Goal: Information Seeking & Learning: Learn about a topic

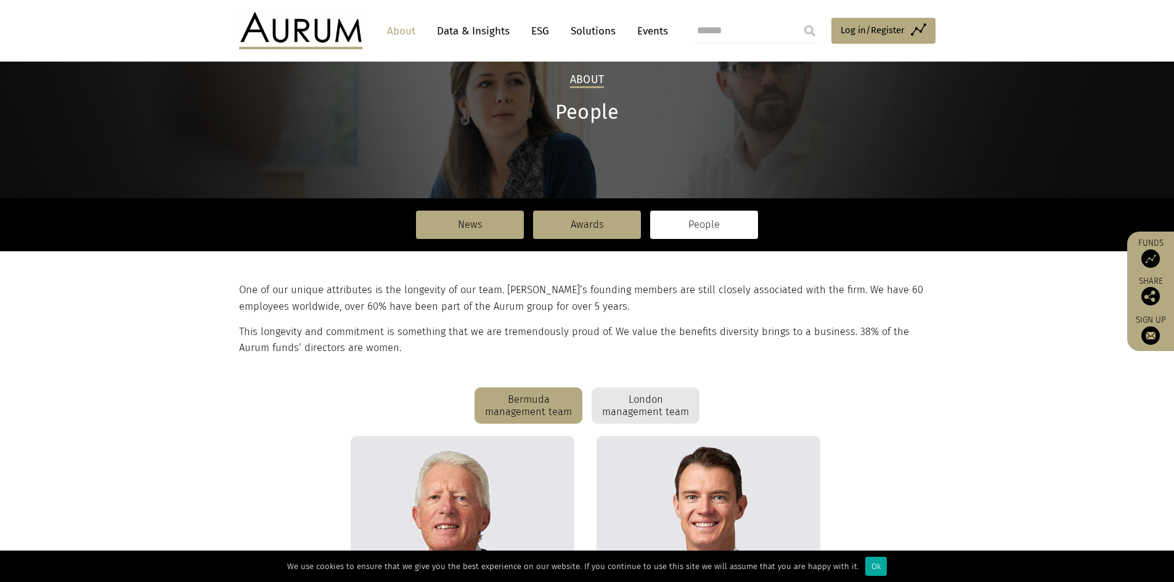
scroll to position [123, 0]
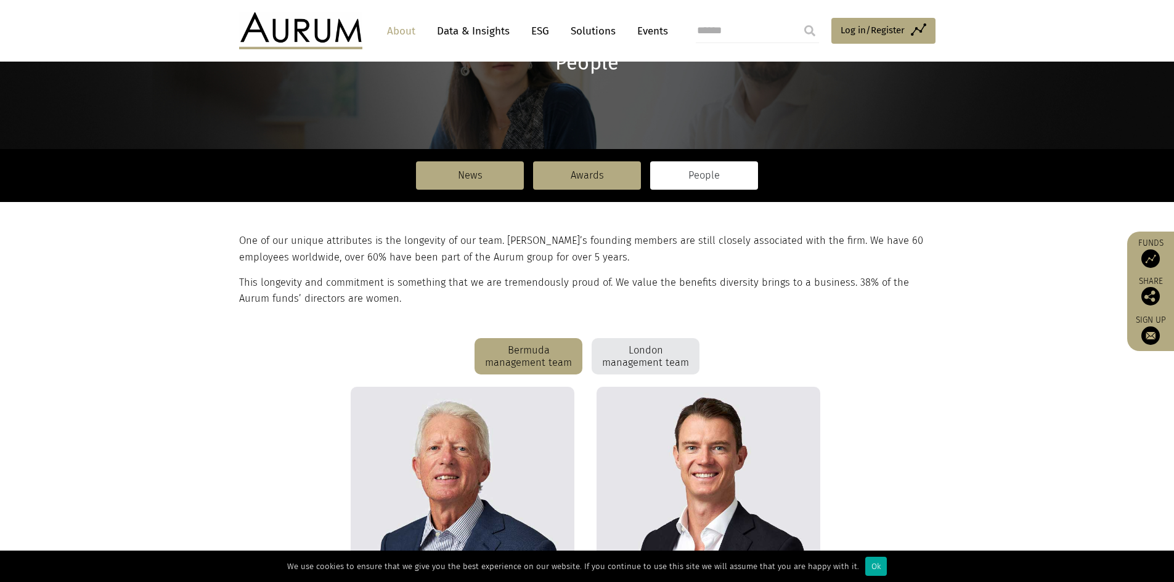
click at [627, 365] on div "London management team" at bounding box center [646, 356] width 108 height 37
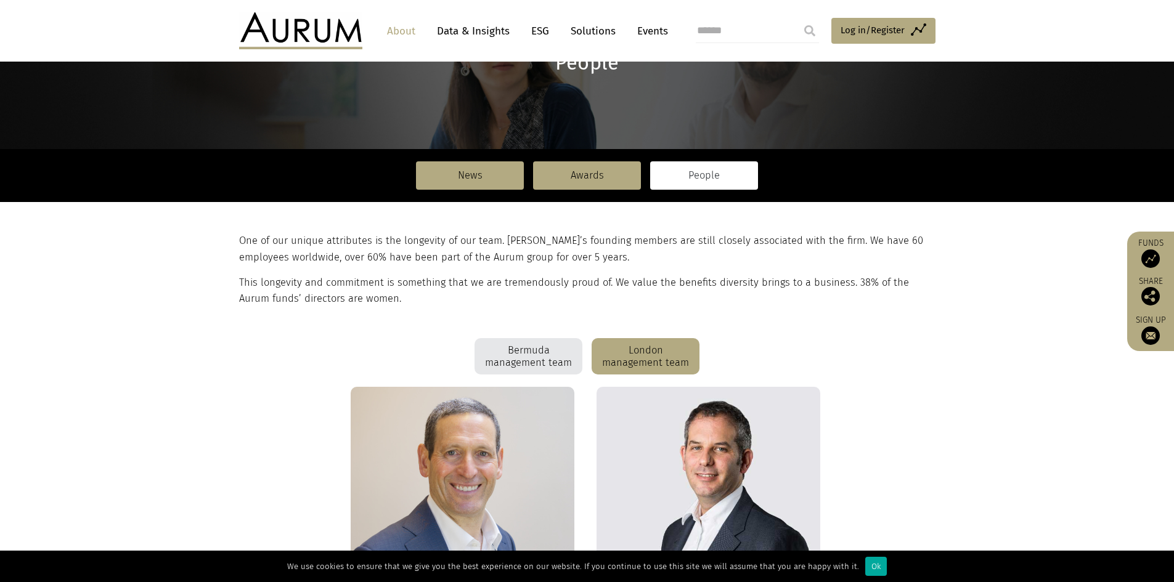
click at [511, 359] on div "Bermuda management team" at bounding box center [528, 356] width 108 height 37
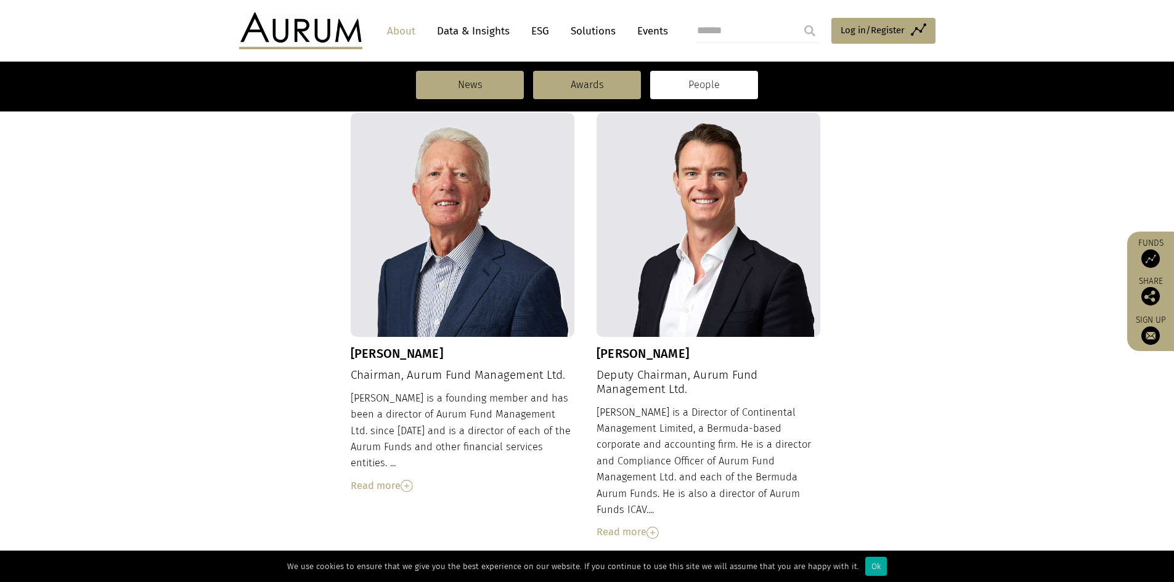
scroll to position [216, 0]
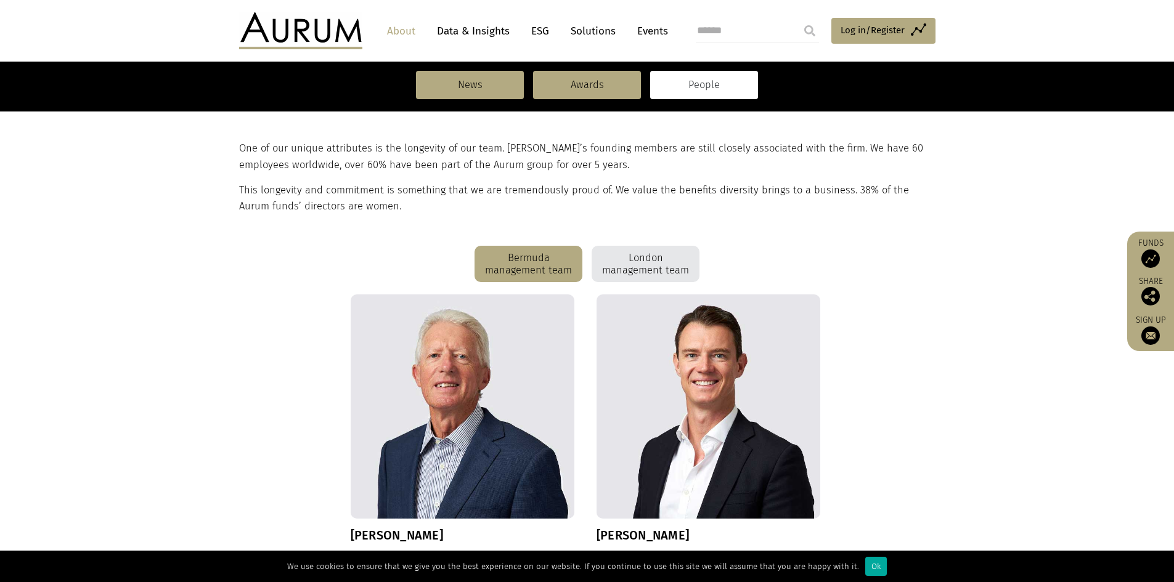
click at [619, 282] on div "London management team" at bounding box center [646, 264] width 108 height 37
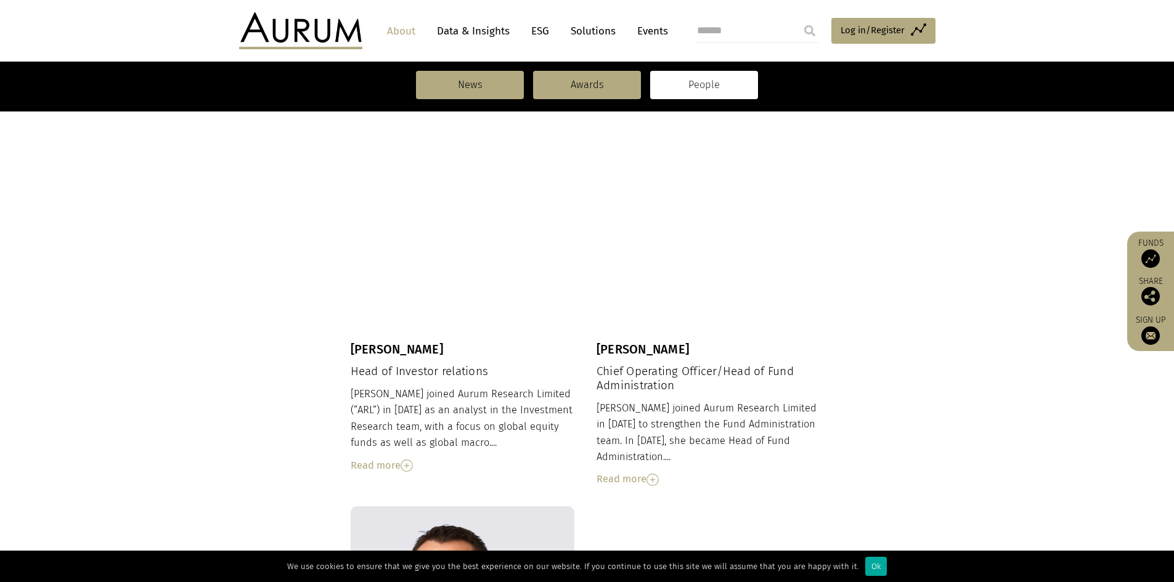
scroll to position [834, 0]
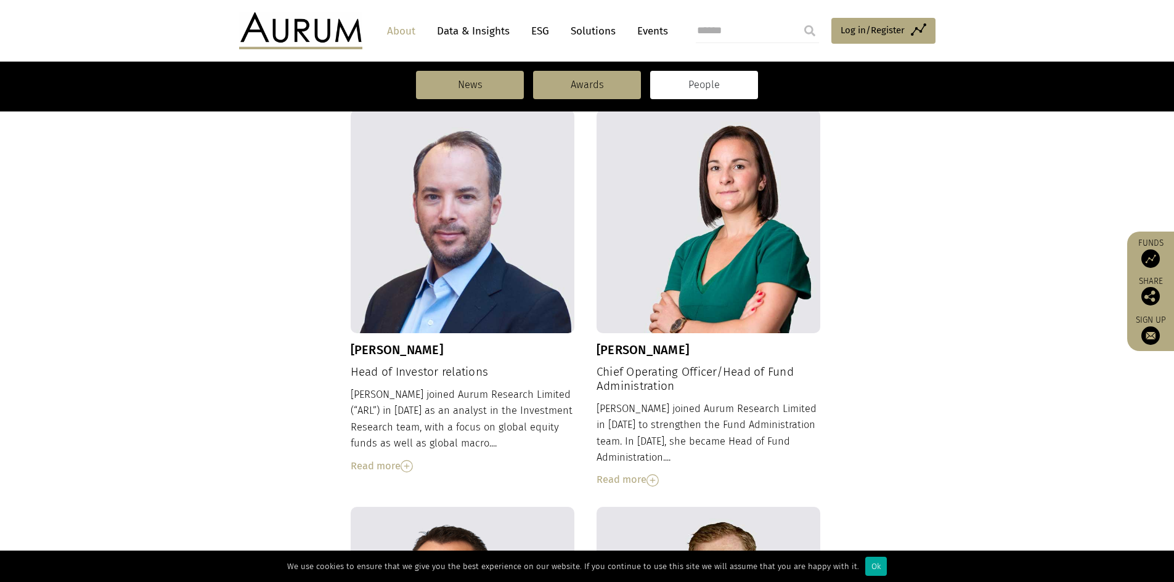
click at [403, 460] on img at bounding box center [407, 466] width 12 height 12
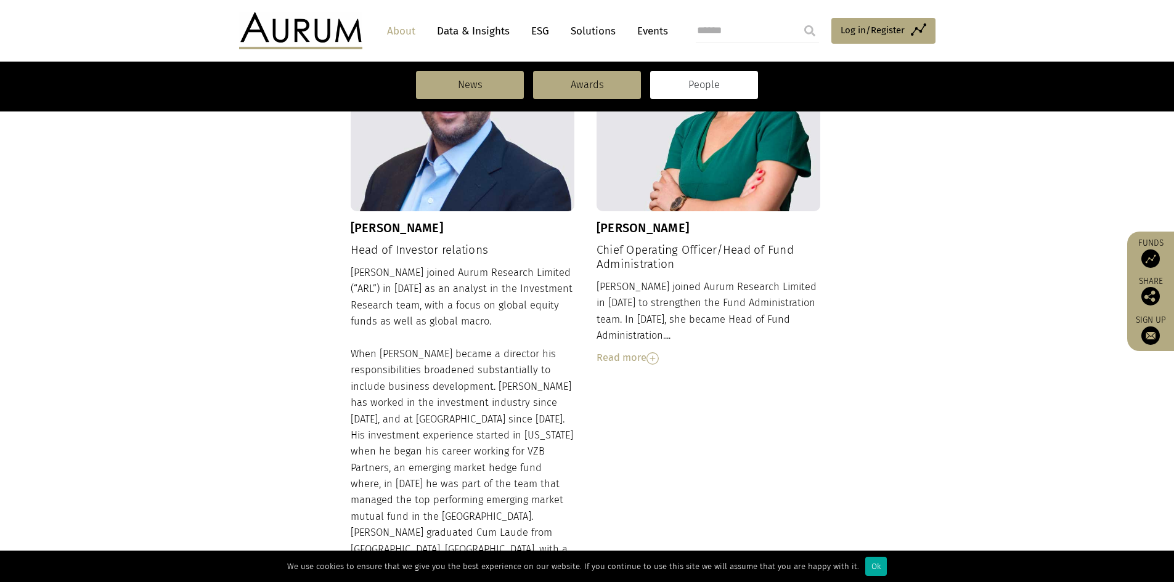
scroll to position [957, 0]
click at [643, 349] on div "Read more" at bounding box center [708, 357] width 224 height 16
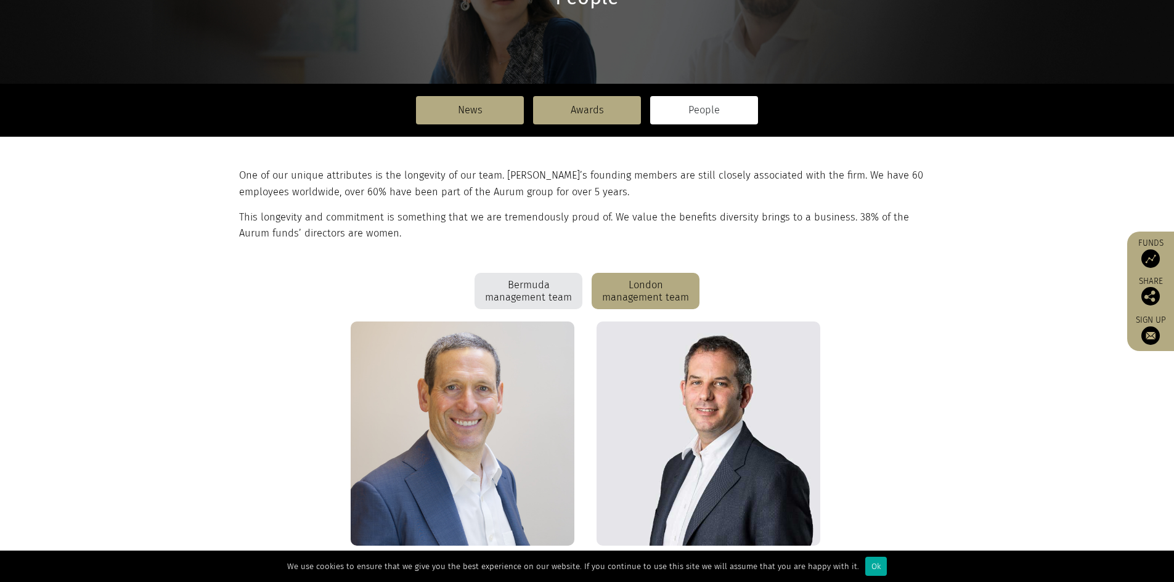
scroll to position [0, 0]
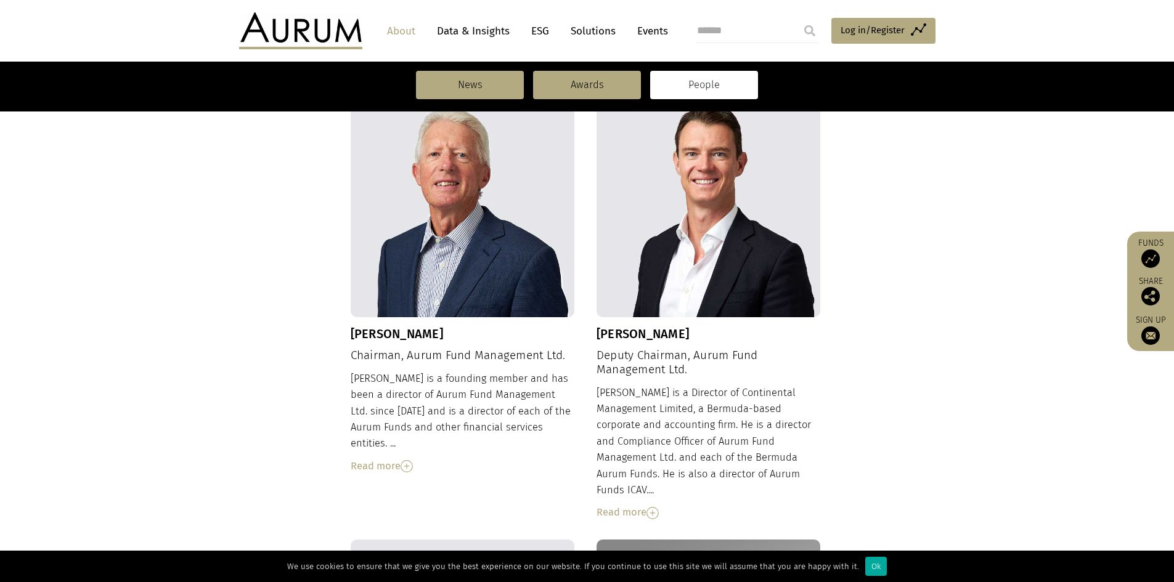
scroll to position [431, 0]
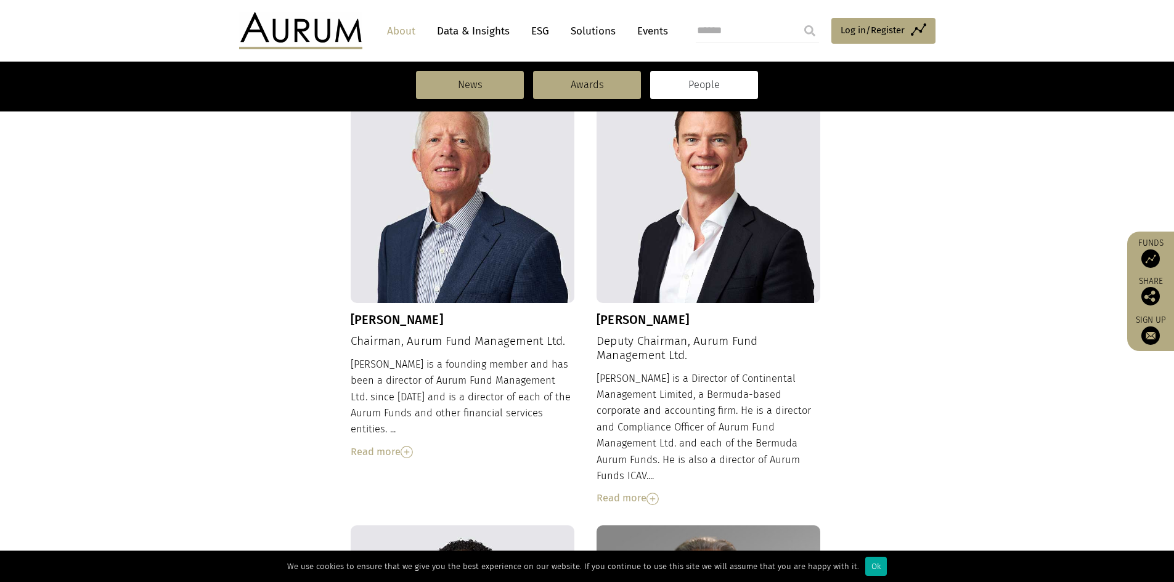
drag, startPoint x: 416, startPoint y: 441, endPoint x: 407, endPoint y: 444, distance: 9.2
click at [413, 444] on div "Read more" at bounding box center [463, 452] width 224 height 16
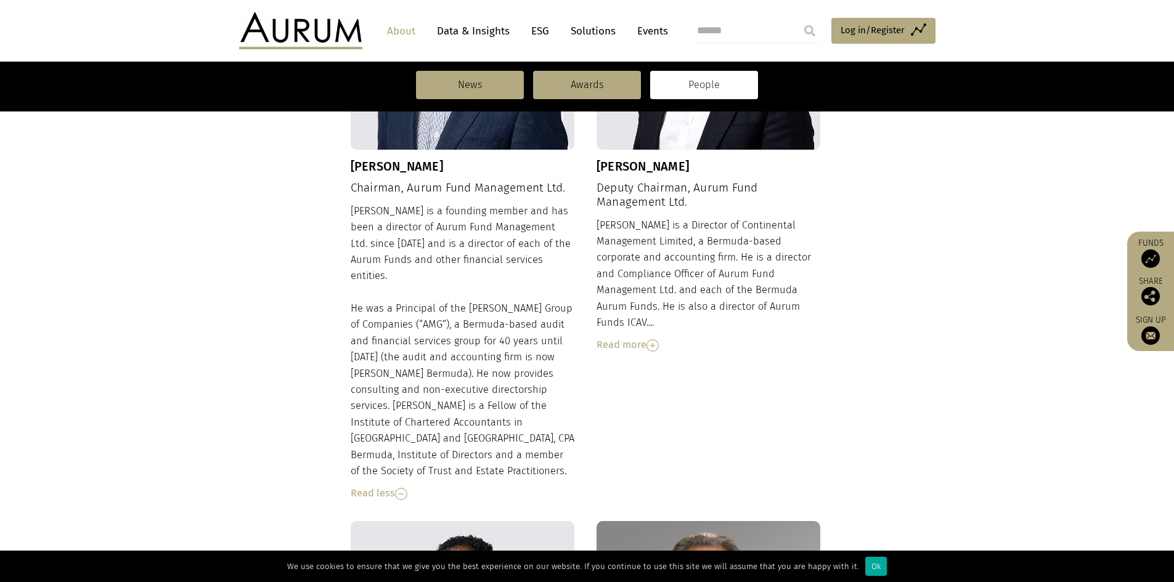
scroll to position [555, 0]
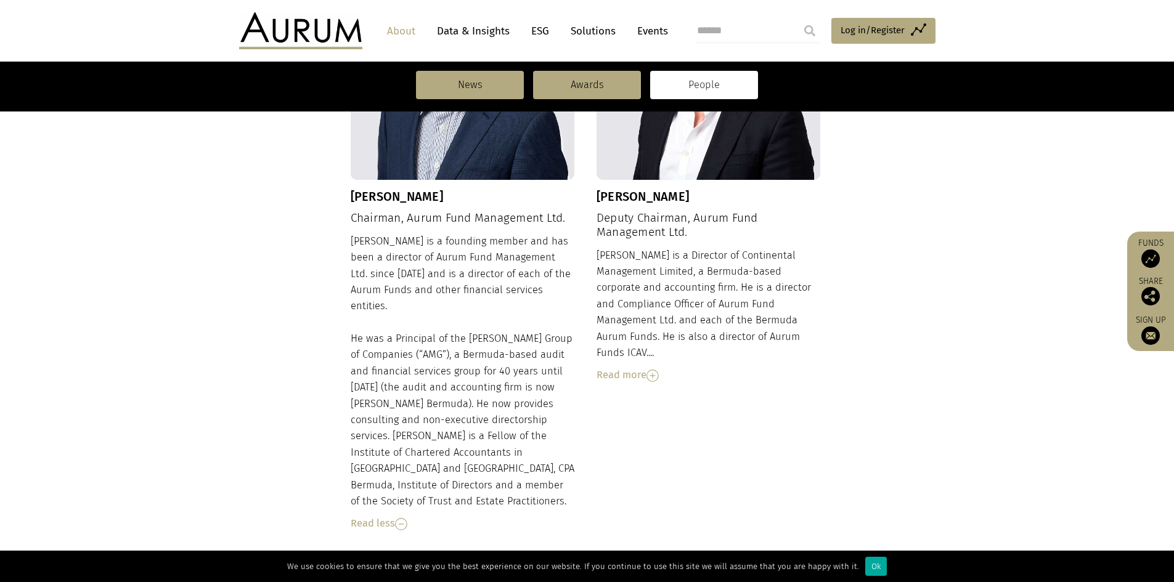
click at [664, 367] on div "Read more" at bounding box center [708, 375] width 224 height 16
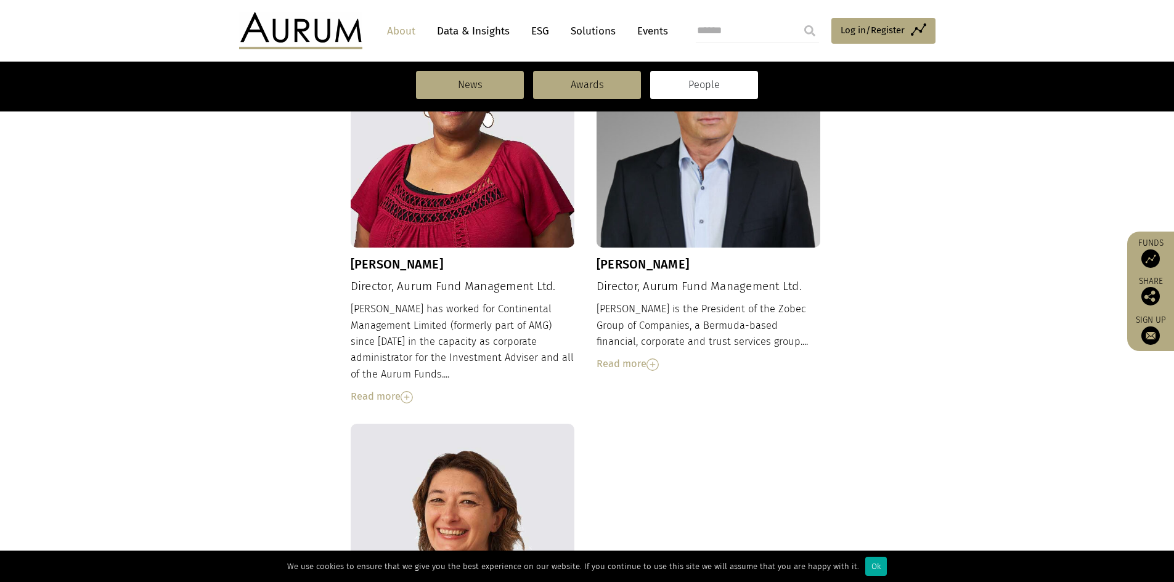
scroll to position [1171, 0]
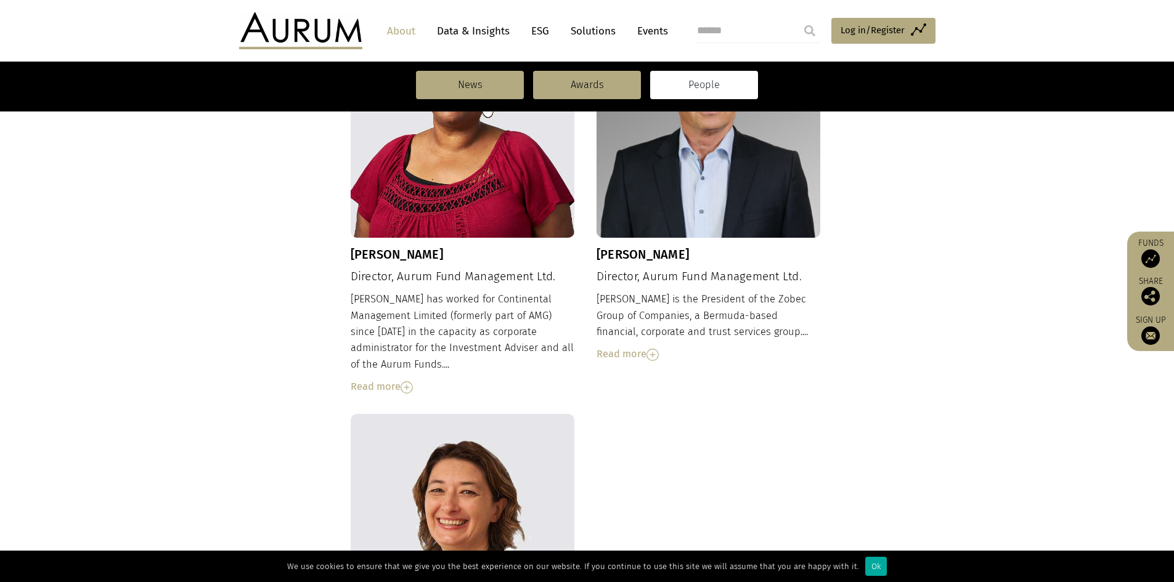
click at [413, 381] on img at bounding box center [407, 387] width 12 height 12
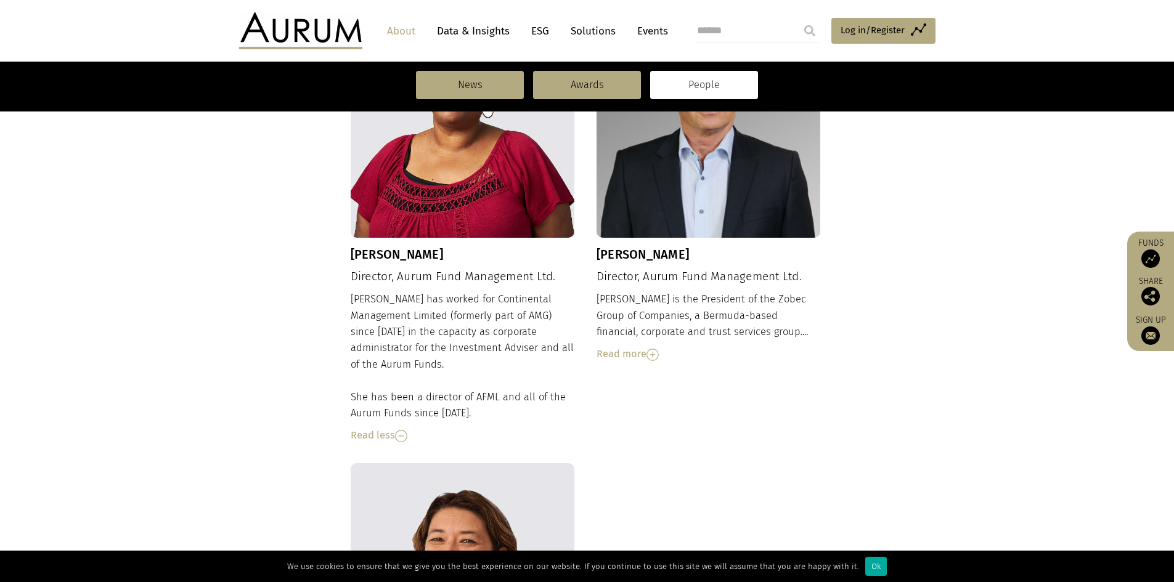
click at [656, 318] on div "[PERSON_NAME] Director, Aurum Fund Management Ltd. [PERSON_NAME] has worked for…" at bounding box center [587, 238] width 473 height 449
click at [648, 346] on div "Read more" at bounding box center [708, 354] width 224 height 16
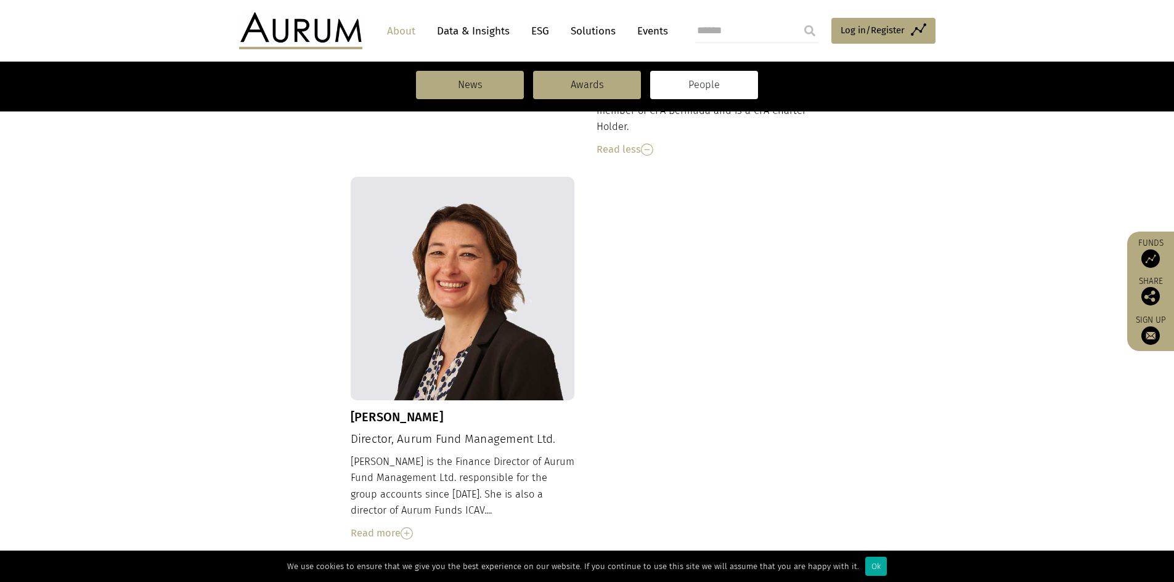
scroll to position [1602, 0]
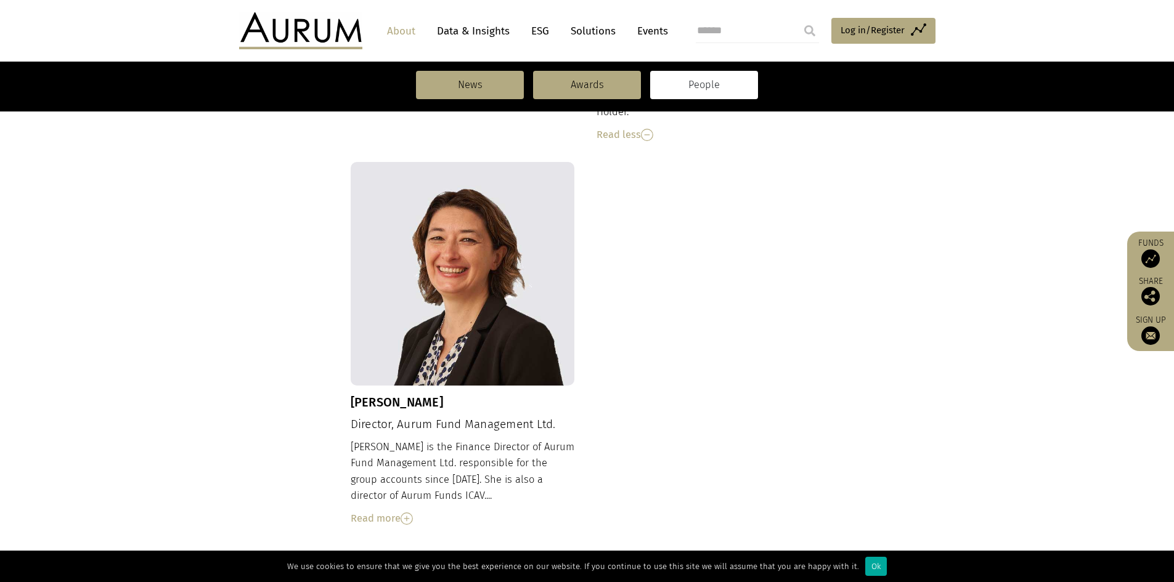
click at [411, 513] on img at bounding box center [407, 519] width 12 height 12
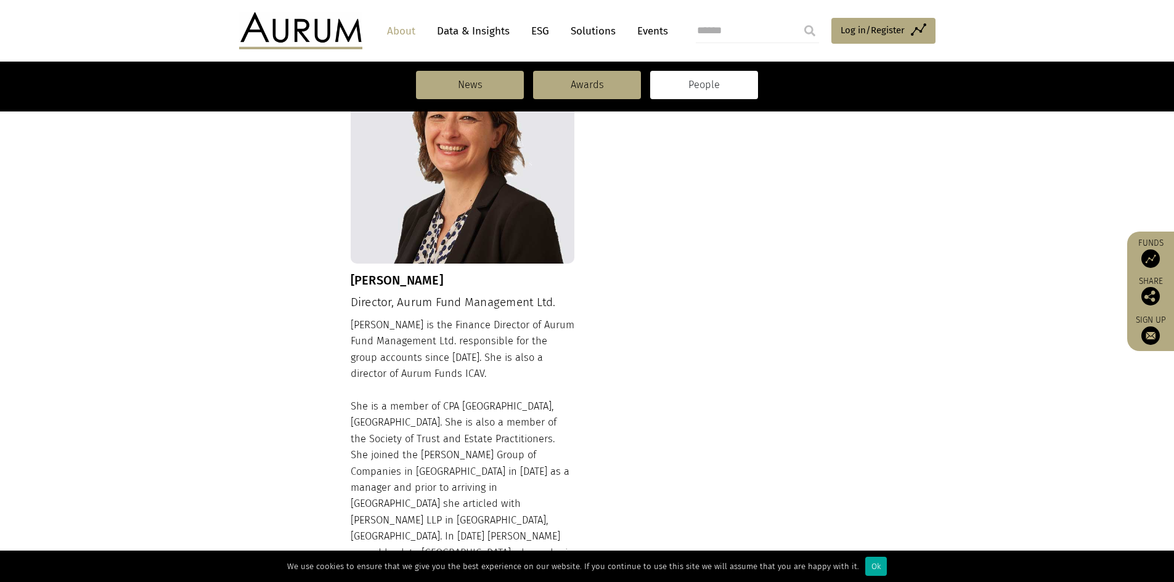
scroll to position [1787, 0]
